Goal: Subscribe to service/newsletter

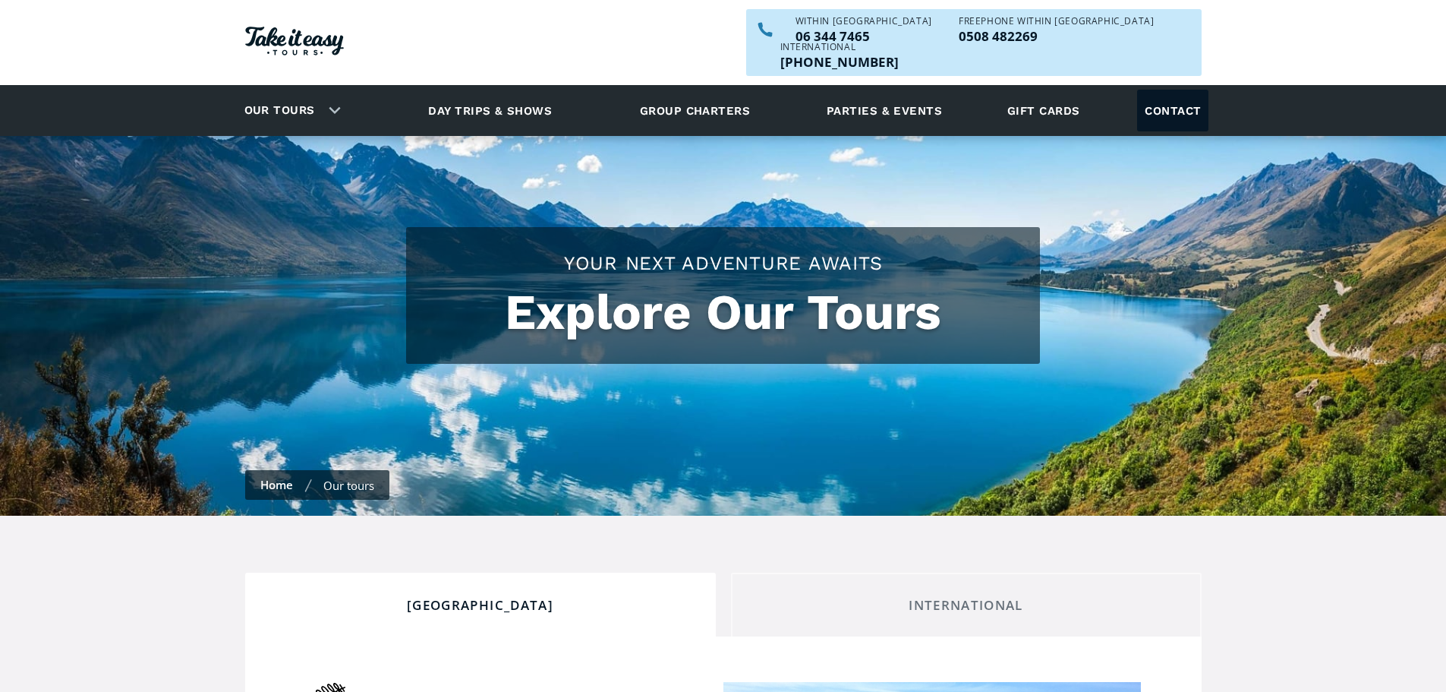
click at [1175, 91] on link "Contact" at bounding box center [1172, 111] width 71 height 42
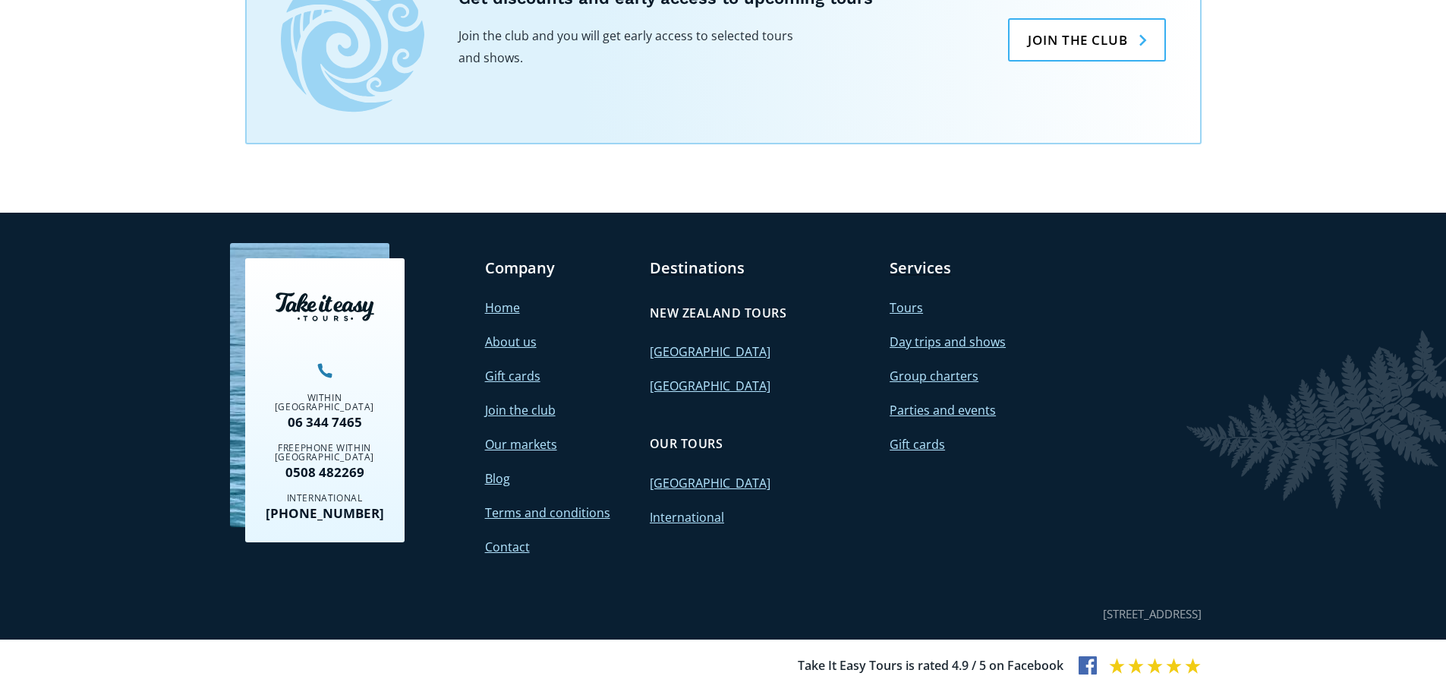
scroll to position [1370, 0]
click at [519, 408] on link "Join the club" at bounding box center [520, 410] width 71 height 17
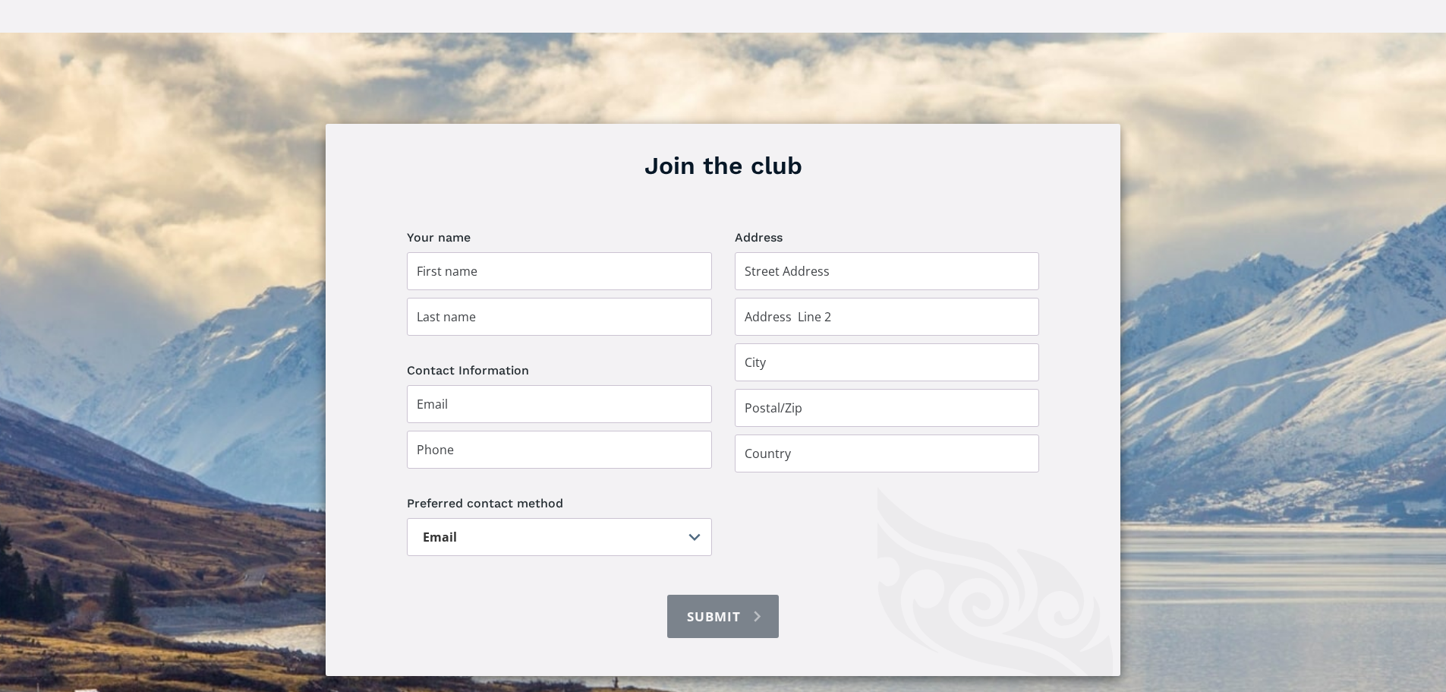
scroll to position [987, 0]
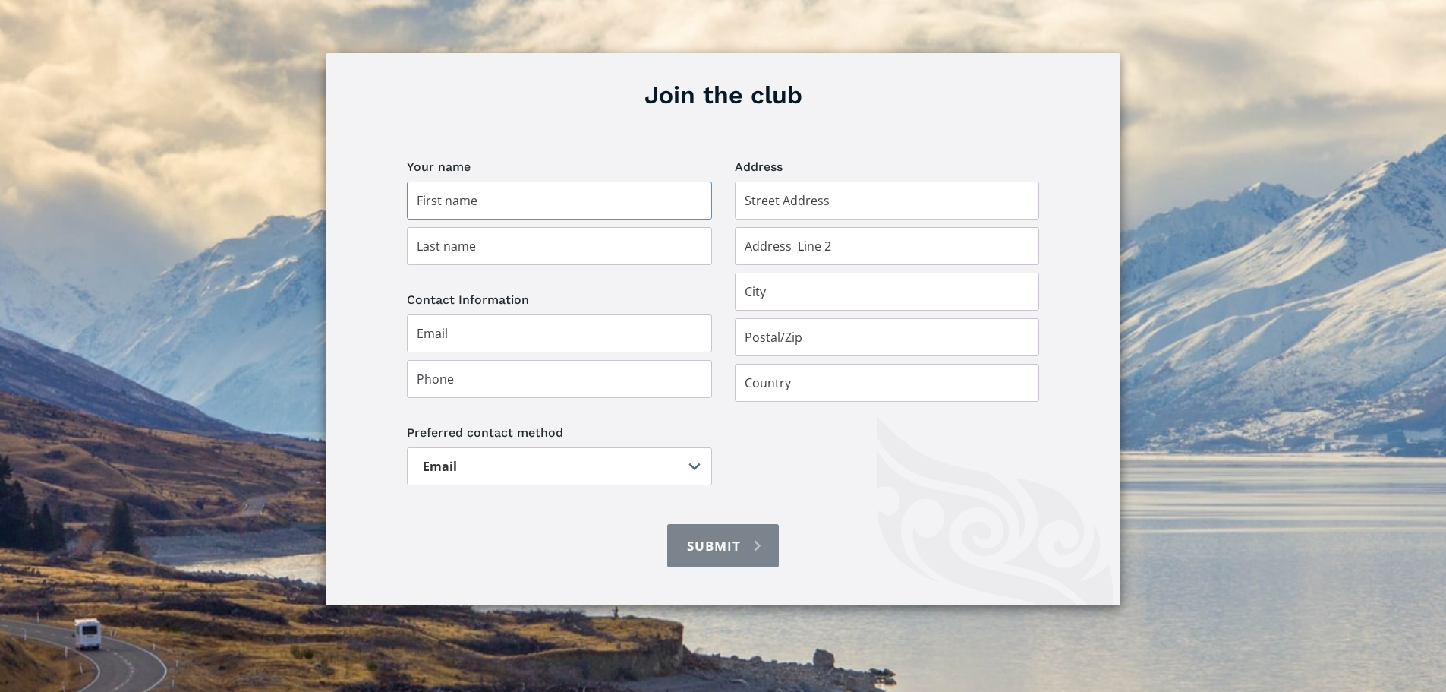
click at [499, 181] on input "Join the club" at bounding box center [559, 200] width 305 height 38
type input "Gill and Tony"
click at [479, 227] on input "Join the club" at bounding box center [559, 246] width 305 height 38
click at [432, 227] on input "KIlmister" at bounding box center [559, 246] width 305 height 38
type input "Kilmister"
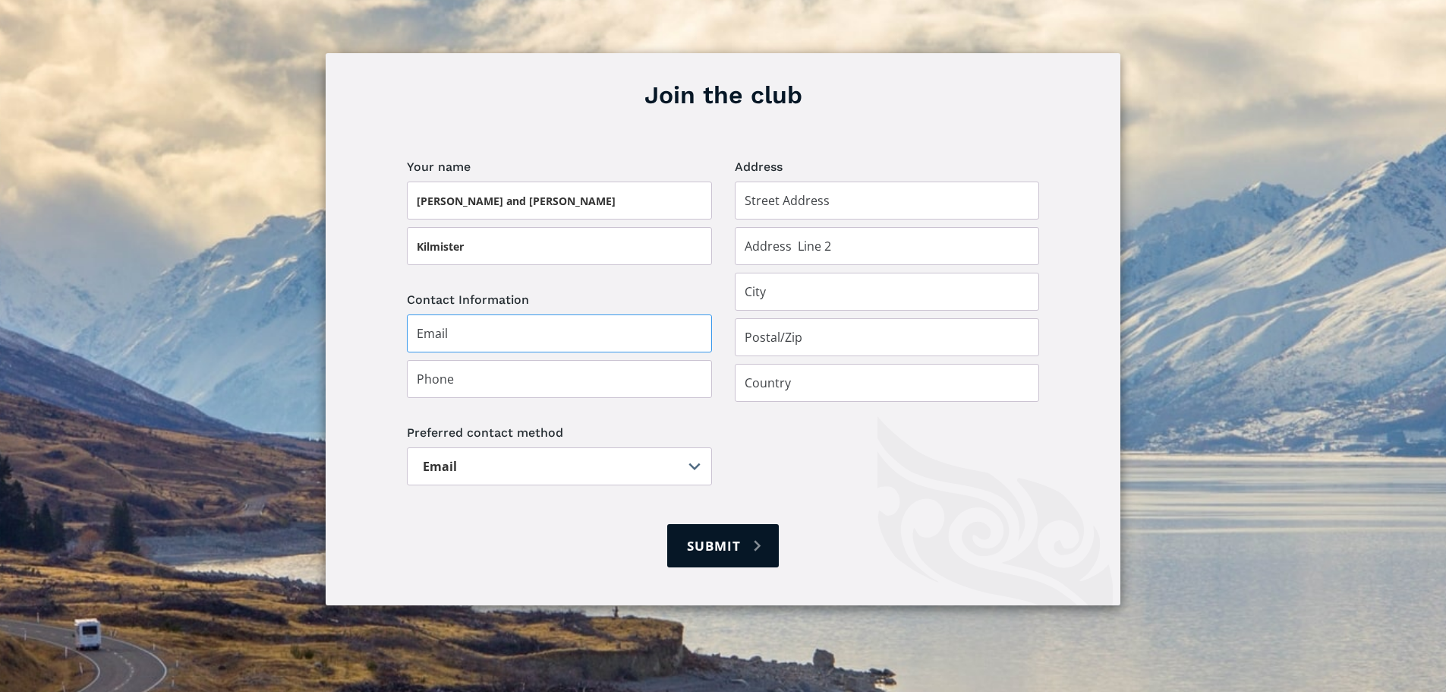
click at [481, 314] on input "Join the club" at bounding box center [559, 333] width 305 height 38
type input "gill.kilmister@xtra.co.nz"
click at [692, 447] on select "Email Post" at bounding box center [559, 466] width 305 height 38
click at [407, 447] on select "Email Post" at bounding box center [559, 466] width 305 height 38
click at [730, 524] on input "Submit" at bounding box center [722, 545] width 111 height 43
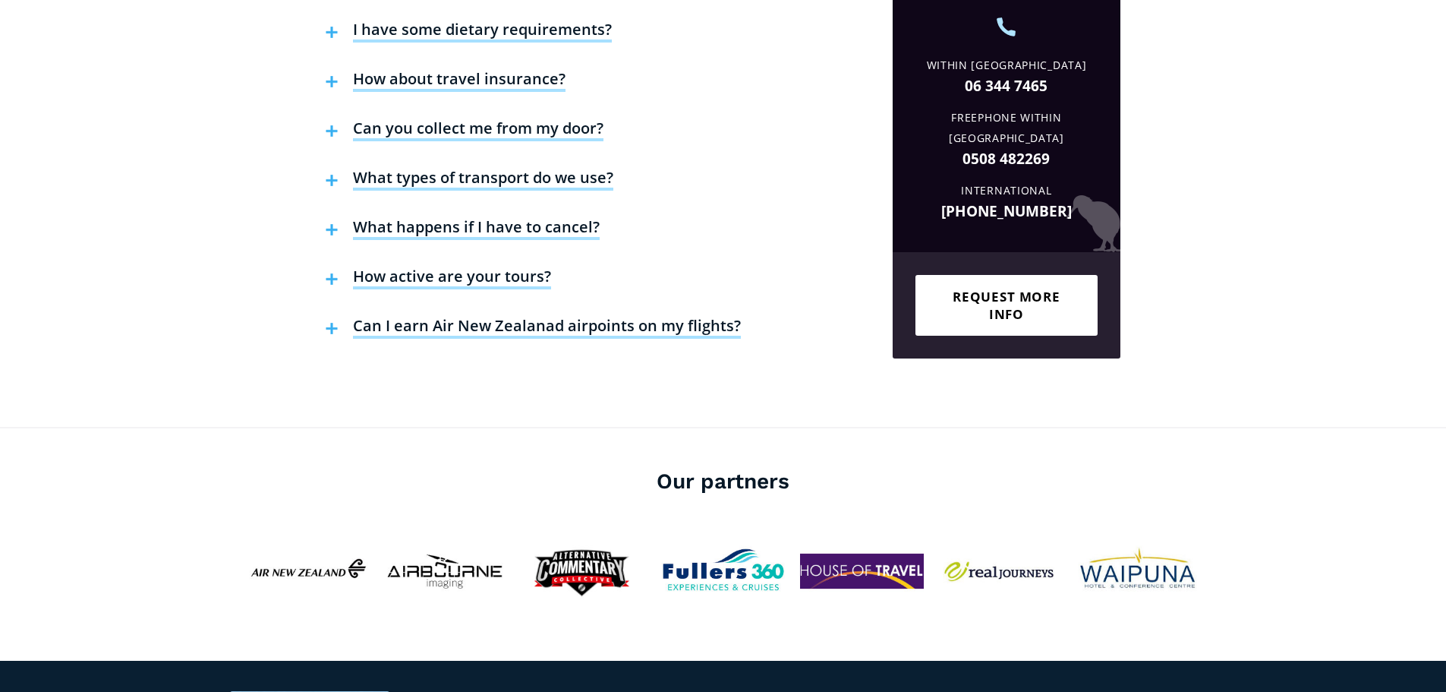
scroll to position [6491, 0]
